Goal: Find specific page/section: Find specific page/section

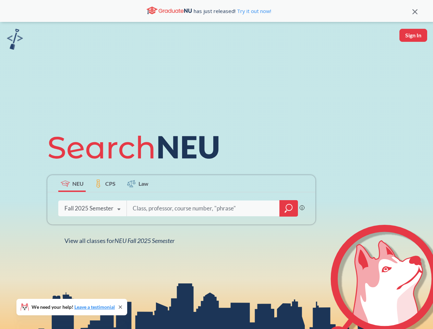
click at [216, 165] on icon at bounding box center [136, 147] width 179 height 38
click at [415, 11] on icon at bounding box center [414, 11] width 5 height 5
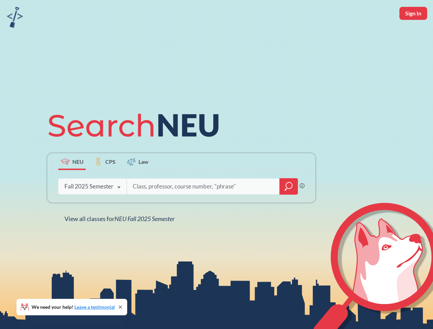
click at [413, 35] on div "NEU CPS Law Phrase search guarantees the exact search appears in the results. E…" at bounding box center [216, 164] width 433 height 329
click at [72, 183] on div "Fall 2025 Semester" at bounding box center [88, 187] width 49 height 8
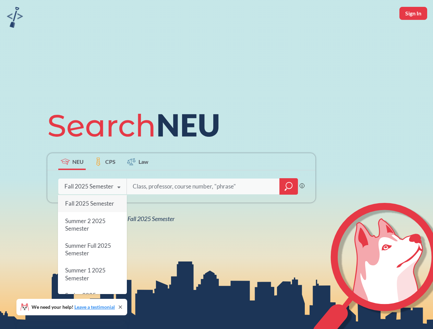
click at [105, 183] on div "Fall 2025 Semester" at bounding box center [88, 187] width 49 height 8
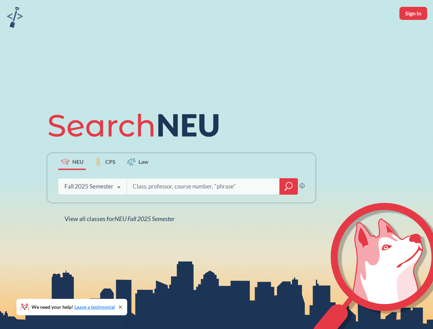
click at [138, 183] on input "search" at bounding box center [203, 186] width 143 height 14
click at [289, 208] on div "NEU CPS Law Phrase search guarantees the exact search appears in the results. E…" at bounding box center [181, 164] width 276 height 117
click at [92, 208] on div "NEU CPS Law Phrase search guarantees the exact search appears in the results. E…" at bounding box center [181, 164] width 276 height 117
click at [119, 209] on div "NEU CPS Law Phrase search guarantees the exact search appears in the results. E…" at bounding box center [181, 164] width 276 height 117
click at [121, 241] on div "NEU CPS Law Phrase search guarantees the exact search appears in the results. E…" at bounding box center [216, 164] width 433 height 329
